Goal: Find specific page/section: Find specific page/section

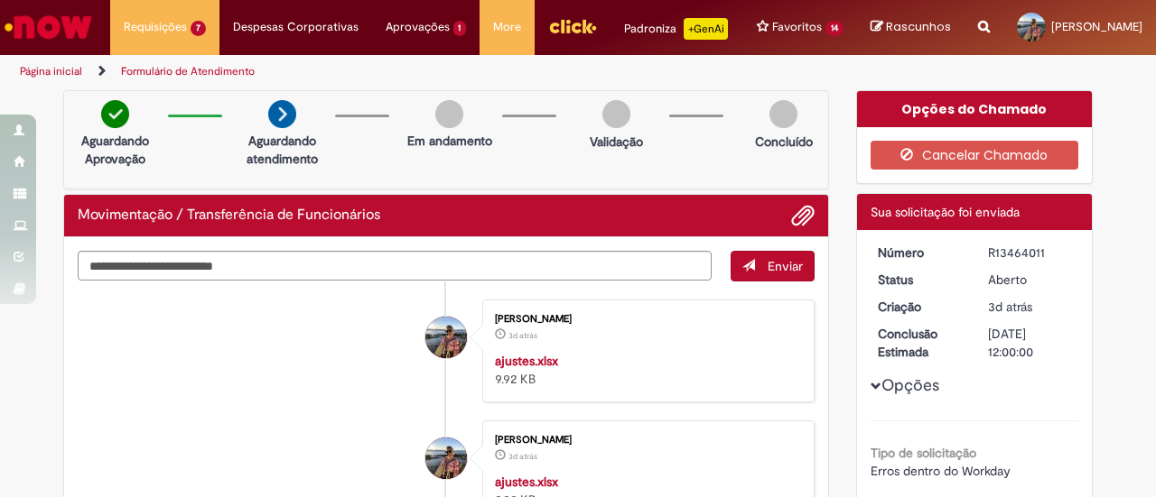
click at [42, 14] on img "Ir para a Homepage" at bounding box center [48, 27] width 93 height 36
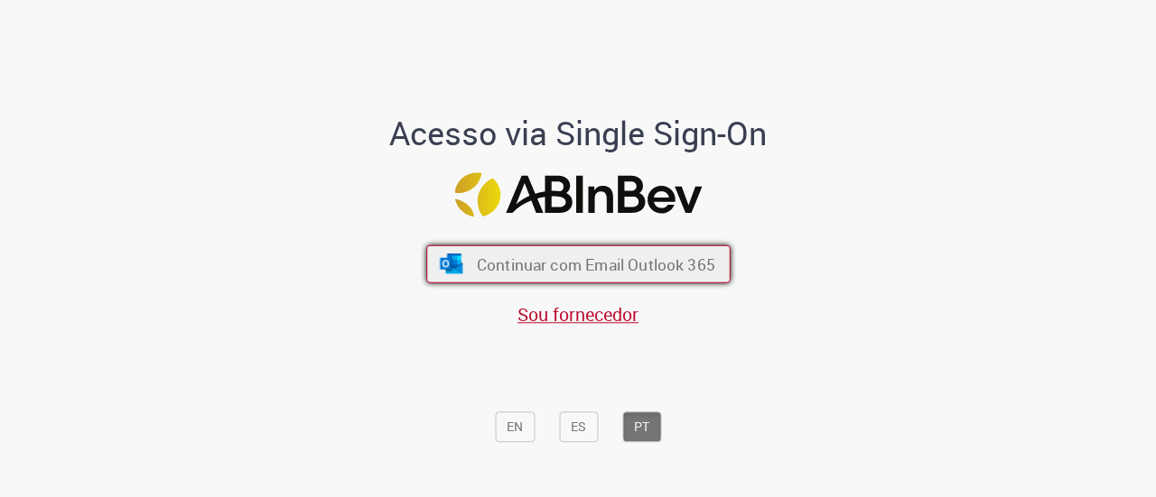
click at [552, 264] on span "Continuar com Email Outlook 365" at bounding box center [595, 264] width 238 height 21
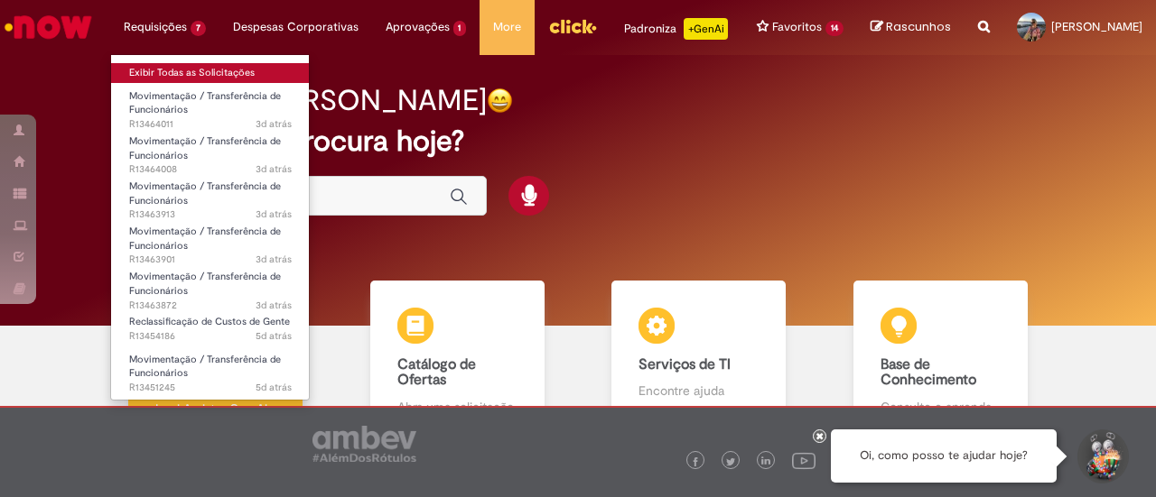
click at [192, 68] on link "Exibir Todas as Solicitações" at bounding box center [210, 73] width 199 height 20
